Goal: Task Accomplishment & Management: Manage account settings

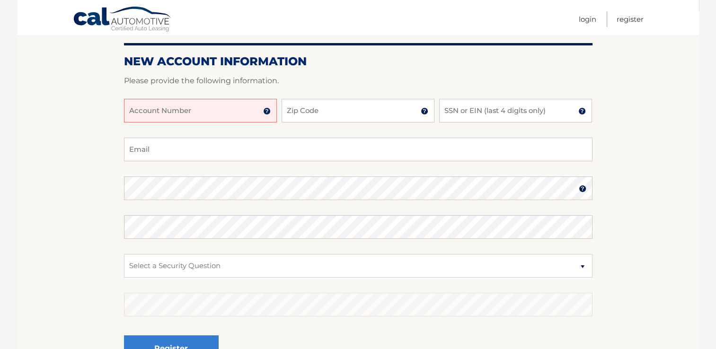
scroll to position [110, 0]
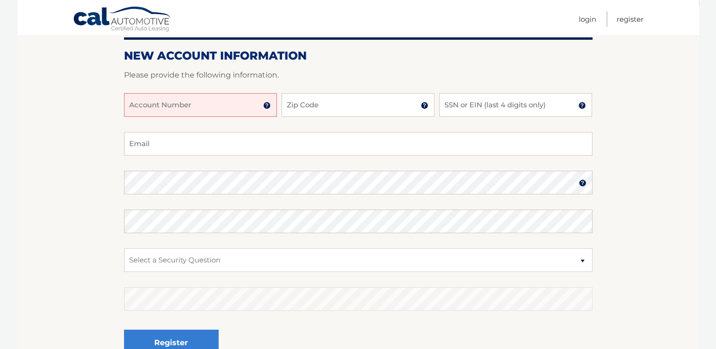
click at [184, 105] on input "Account Number" at bounding box center [200, 105] width 153 height 24
click at [267, 107] on img at bounding box center [267, 106] width 8 height 8
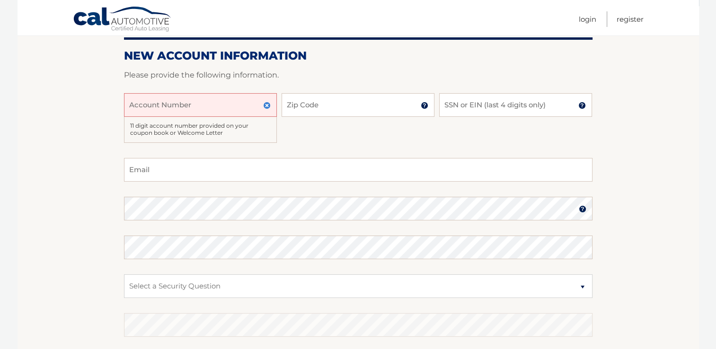
click at [180, 111] on input "Account Number" at bounding box center [200, 105] width 153 height 24
type input "44455987420"
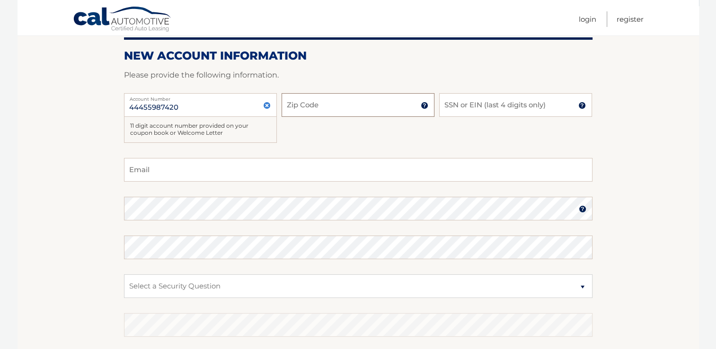
click at [324, 106] on input "Zip Code" at bounding box center [357, 105] width 153 height 24
type input "07067"
click at [464, 105] on input "SSN or EIN (last 4 digits only)" at bounding box center [515, 105] width 153 height 24
click at [474, 107] on input "1529" at bounding box center [515, 105] width 153 height 24
type input "1"
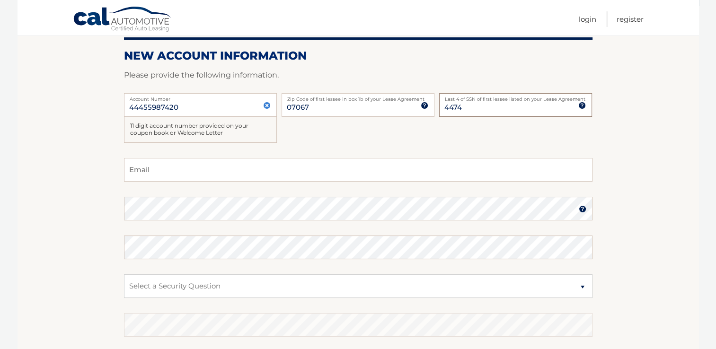
type input "4474"
click at [492, 136] on div "44455987420 Account Number 11 digit account number provided on your coupon book…" at bounding box center [358, 125] width 468 height 65
click at [363, 170] on input "Email" at bounding box center [358, 170] width 468 height 24
type input "[EMAIL_ADDRESS][DOMAIN_NAME]"
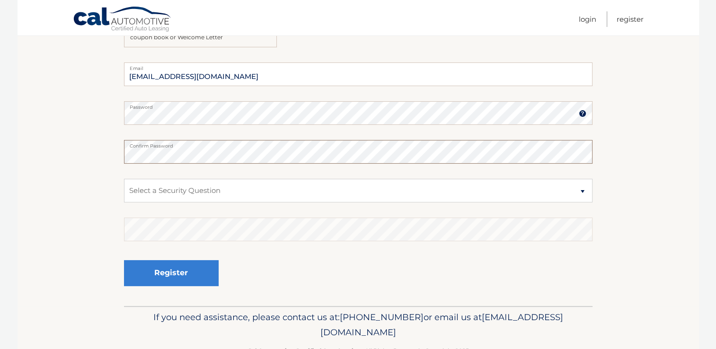
scroll to position [208, 0]
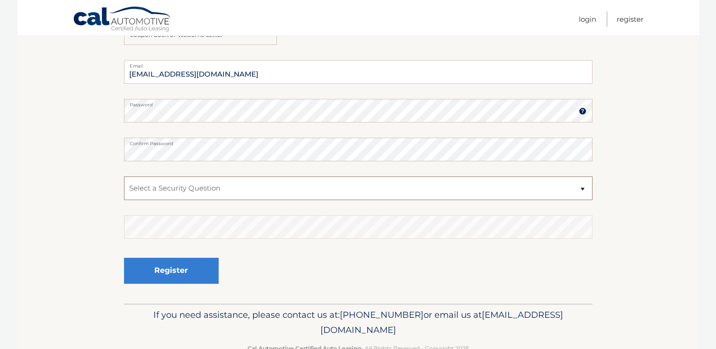
click at [239, 192] on select "Select a Security Question What was the name of your elementary school? What is…" at bounding box center [358, 188] width 468 height 24
select select "2"
click at [124, 176] on select "Select a Security Question What was the name of your elementary school? What is…" at bounding box center [358, 188] width 468 height 24
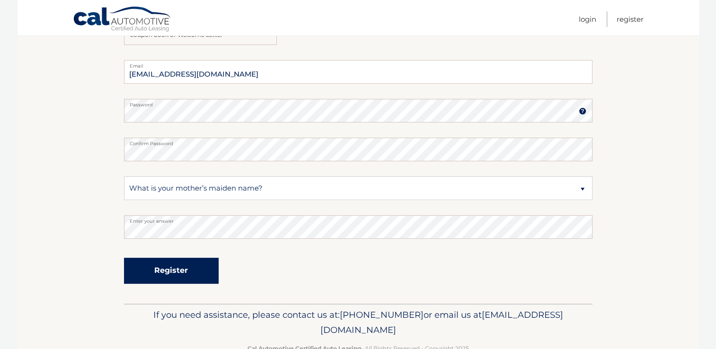
click at [177, 269] on button "Register" at bounding box center [171, 271] width 95 height 26
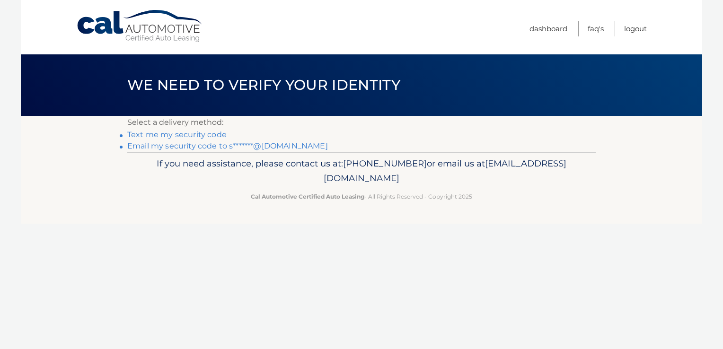
click at [175, 145] on link "Email my security code to s*******@[DOMAIN_NAME]" at bounding box center [227, 145] width 201 height 9
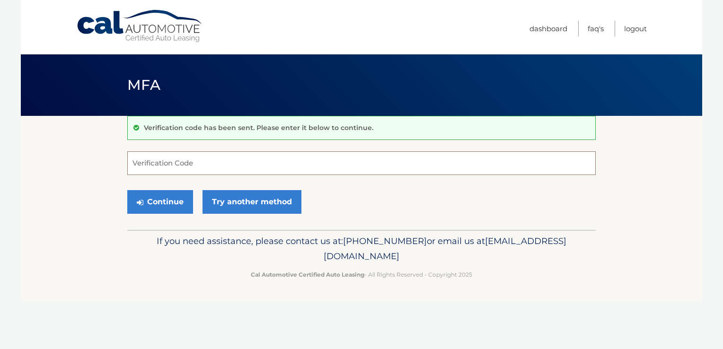
click at [176, 166] on input "Verification Code" at bounding box center [361, 163] width 468 height 24
type input "280846"
click at [161, 205] on button "Continue" at bounding box center [160, 202] width 66 height 24
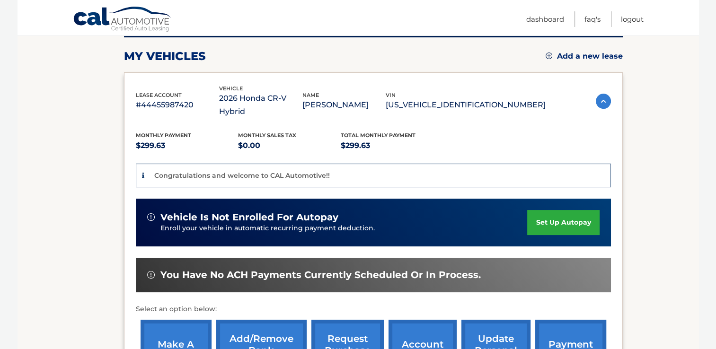
scroll to position [123, 0]
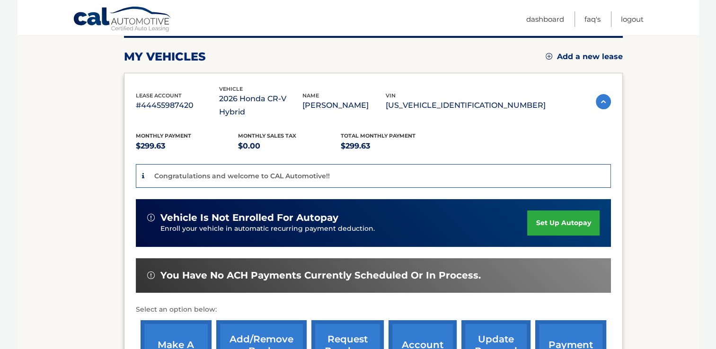
click at [601, 94] on img at bounding box center [602, 101] width 15 height 15
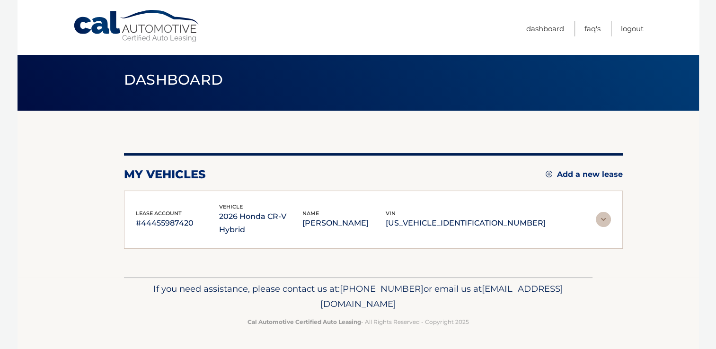
scroll to position [0, 0]
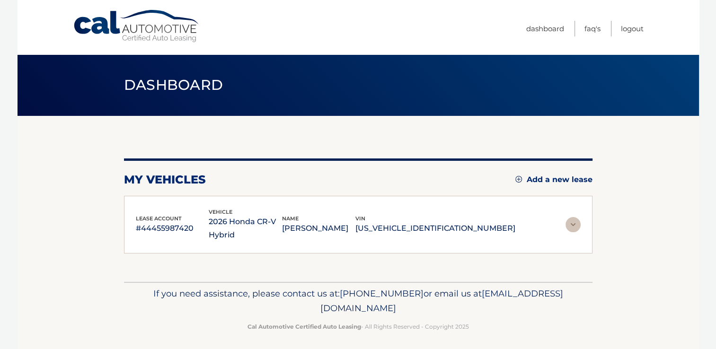
click at [572, 224] on img at bounding box center [572, 224] width 15 height 15
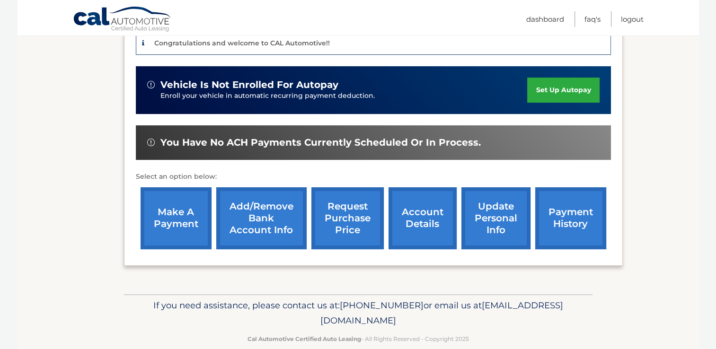
scroll to position [257, 0]
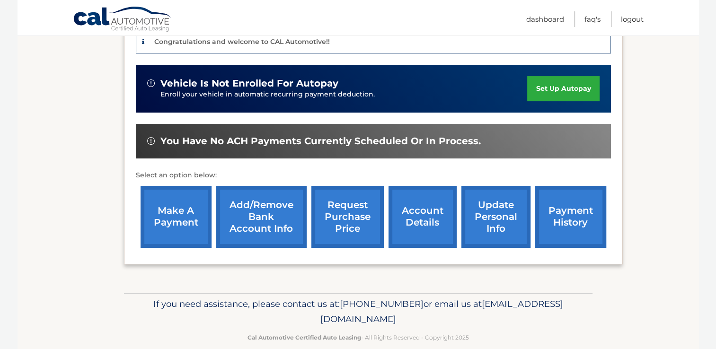
click at [579, 78] on link "set up autopay" at bounding box center [563, 88] width 72 height 25
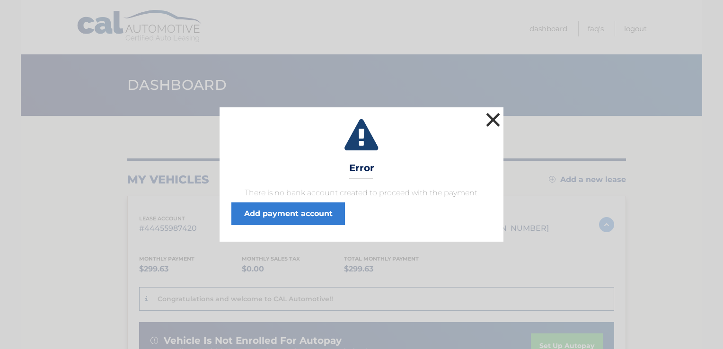
click at [494, 123] on button "×" at bounding box center [492, 119] width 19 height 19
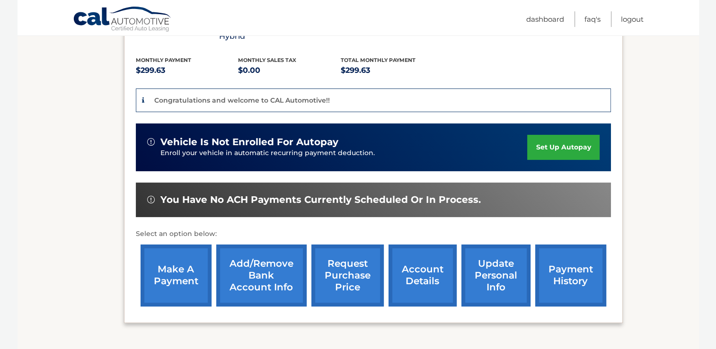
scroll to position [201, 0]
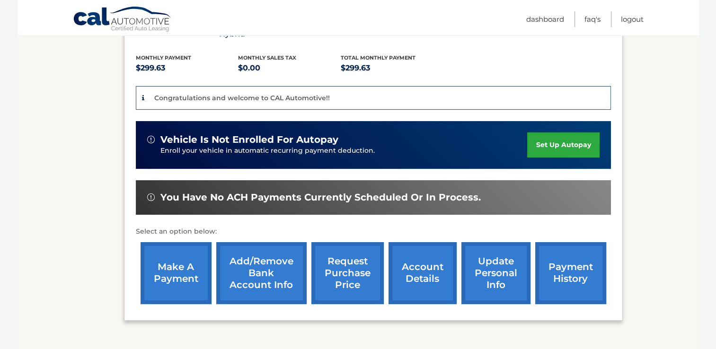
click at [421, 255] on link "account details" at bounding box center [422, 273] width 68 height 62
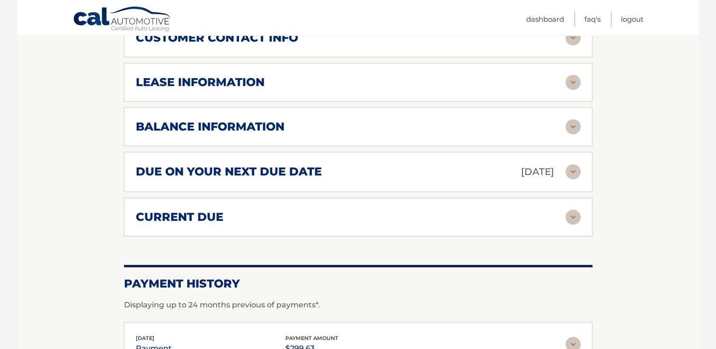
scroll to position [535, 0]
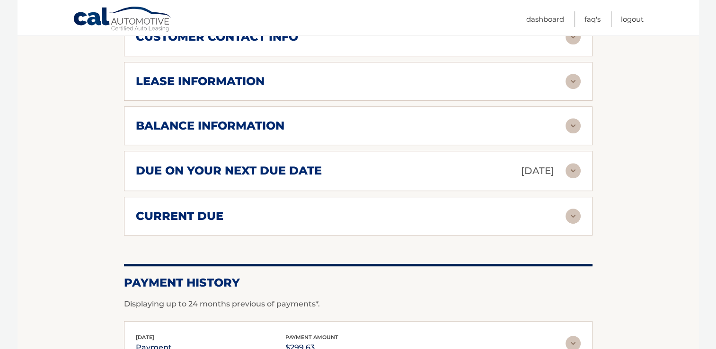
click at [569, 121] on img at bounding box center [572, 125] width 15 height 15
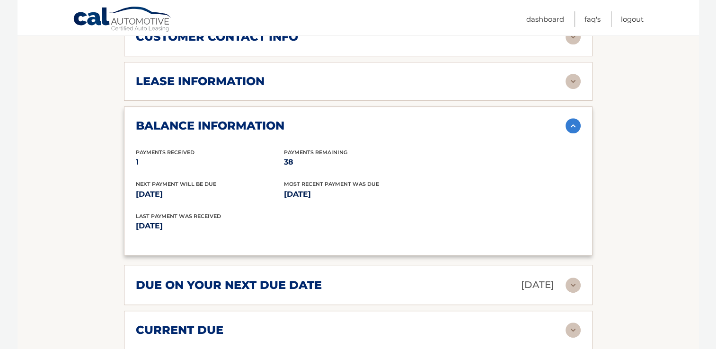
click at [487, 184] on div "Next Payment will be due [DATE] Most Recent Payment Was Due [DATE]" at bounding box center [358, 196] width 445 height 32
